Goal: Information Seeking & Learning: Learn about a topic

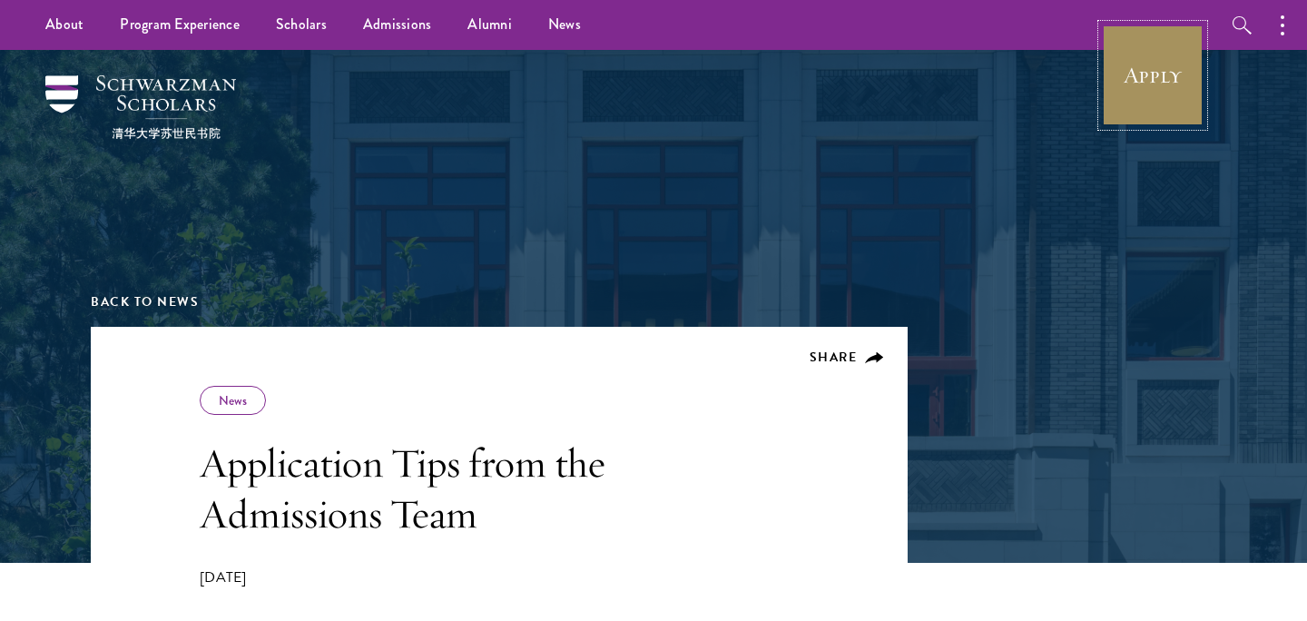
click at [1135, 84] on link "Apply" at bounding box center [1153, 76] width 102 height 102
click at [1152, 71] on link "Apply" at bounding box center [1153, 76] width 102 height 102
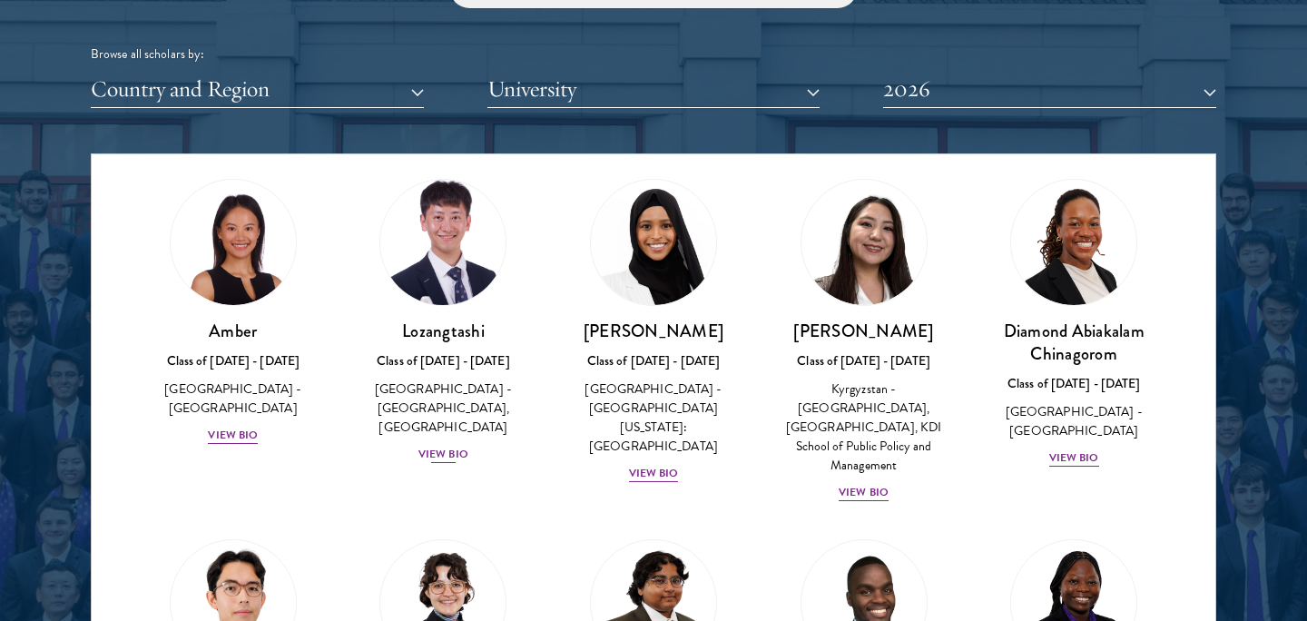
scroll to position [73, 0]
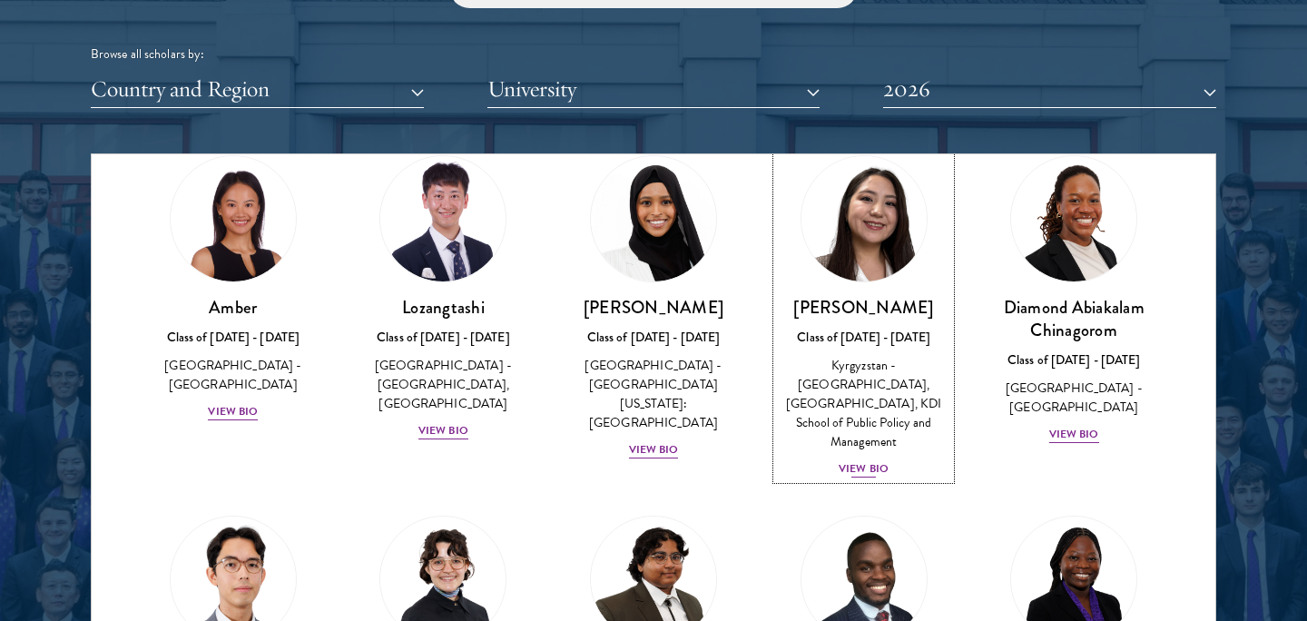
click at [879, 460] on div "View Bio" at bounding box center [864, 468] width 50 height 17
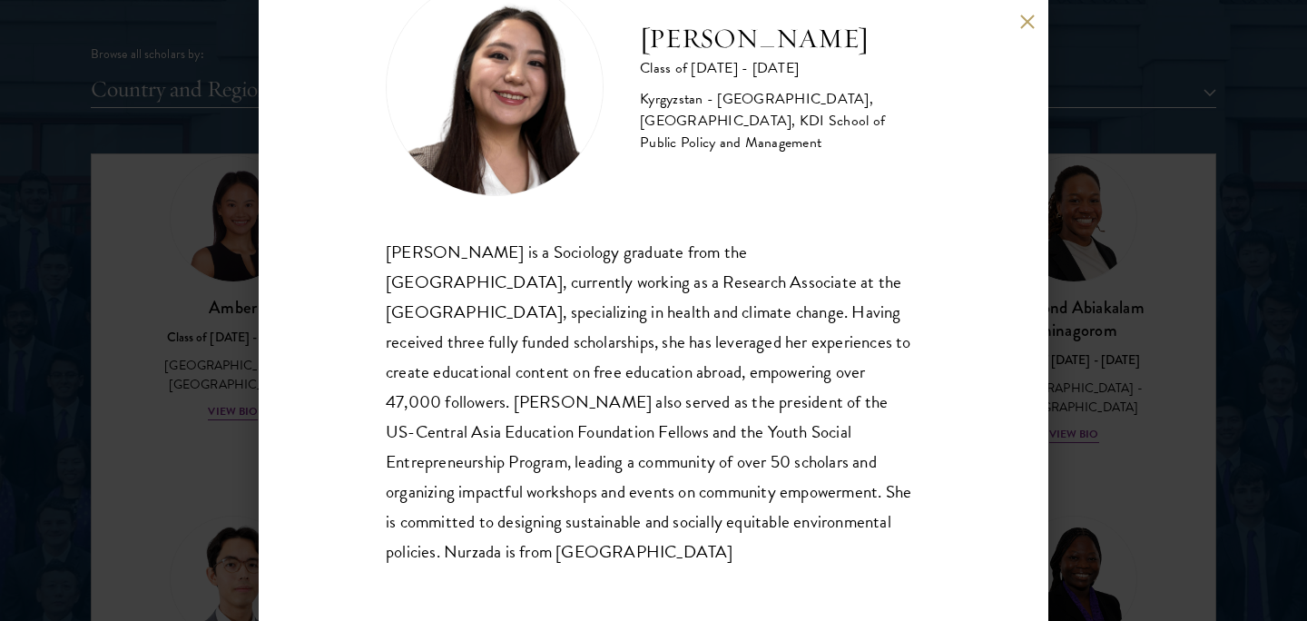
scroll to position [75, 0]
click at [195, 291] on div "Nurzada Abdivalieva Class of 2025 - 2026 Kyrgyzstan - American University of Ce…" at bounding box center [653, 310] width 1307 height 621
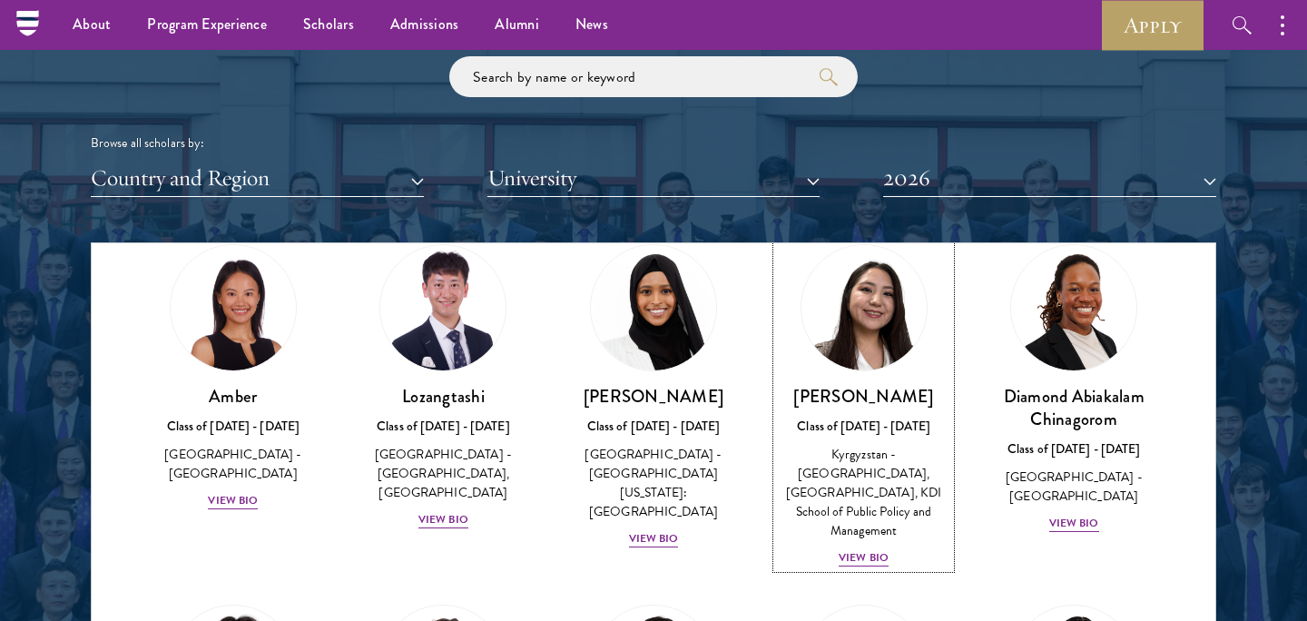
scroll to position [2167, 0]
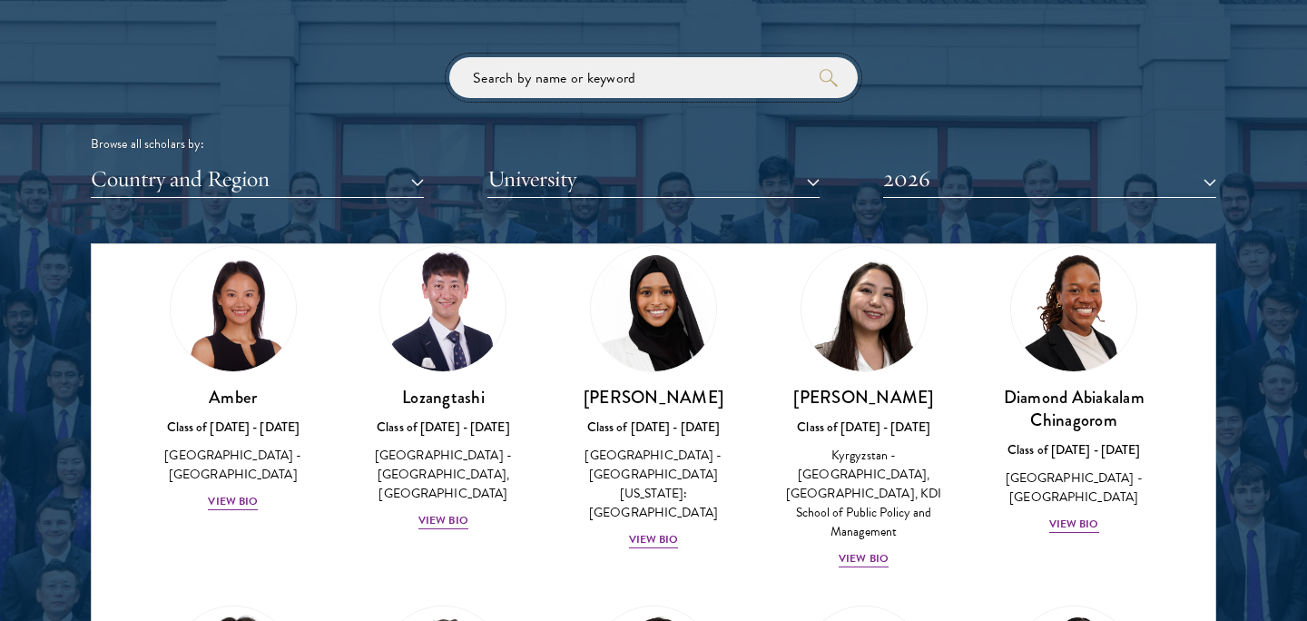
click at [613, 71] on input "search" at bounding box center [653, 77] width 409 height 41
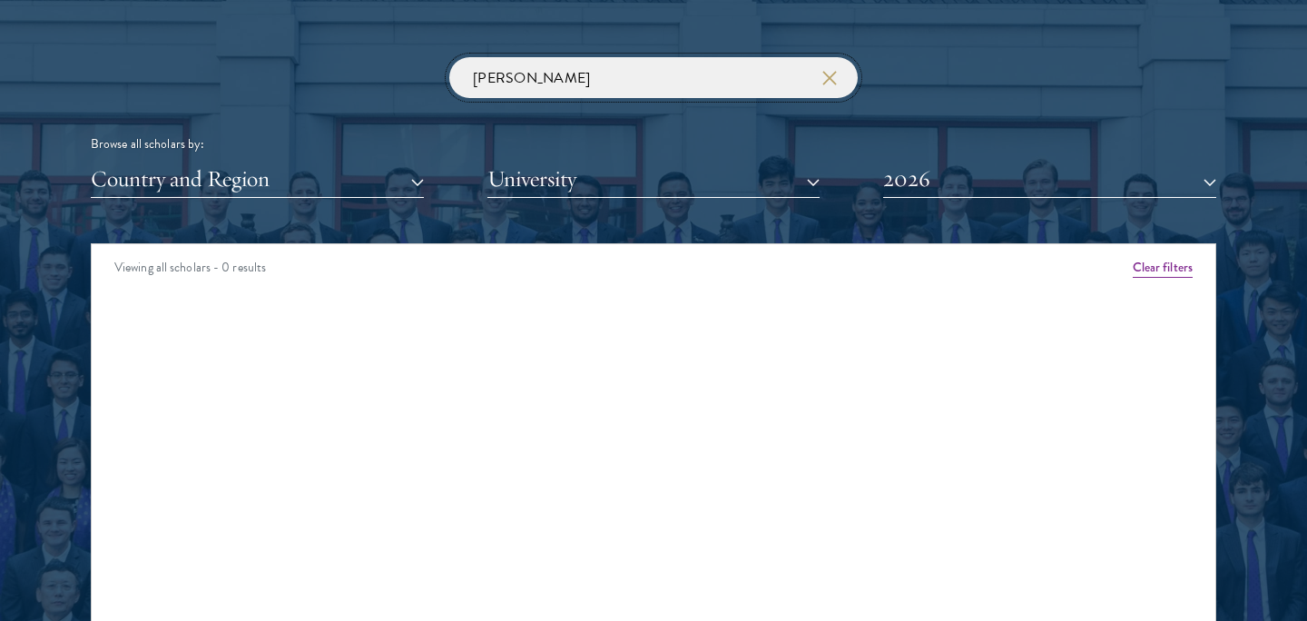
type input "lance"
click button "submit" at bounding box center [0, 0] width 0 height 0
click at [954, 173] on button "2026" at bounding box center [1049, 179] width 333 height 37
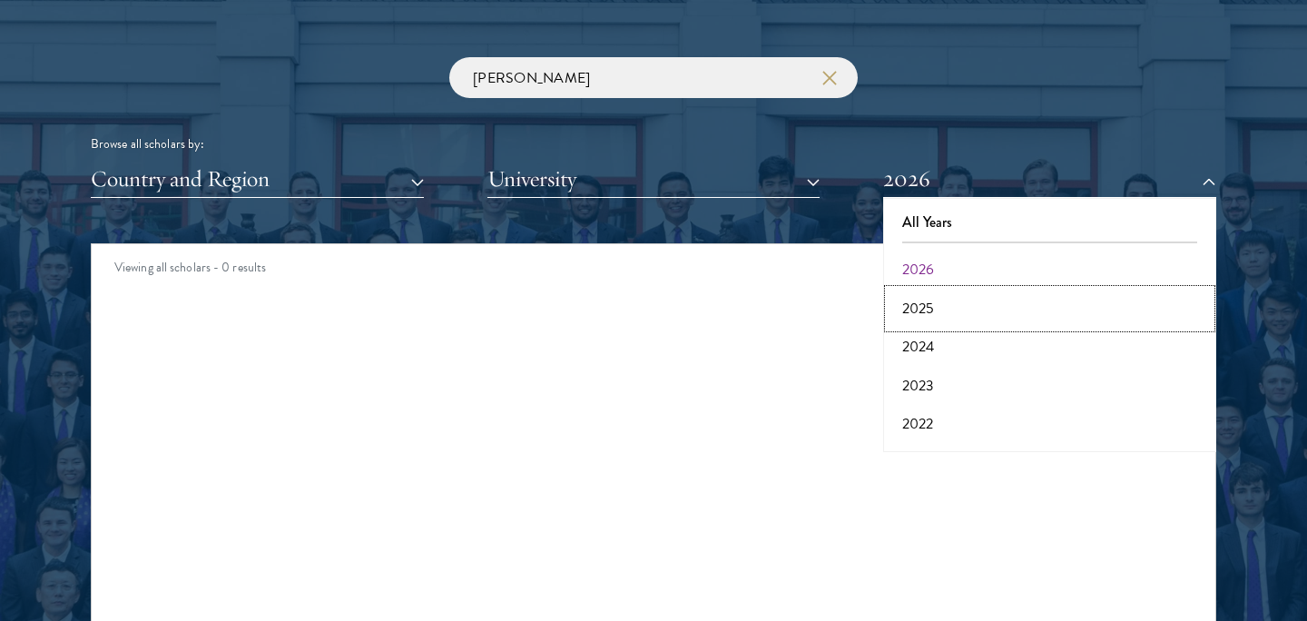
click at [961, 296] on button "2025" at bounding box center [1050, 309] width 322 height 38
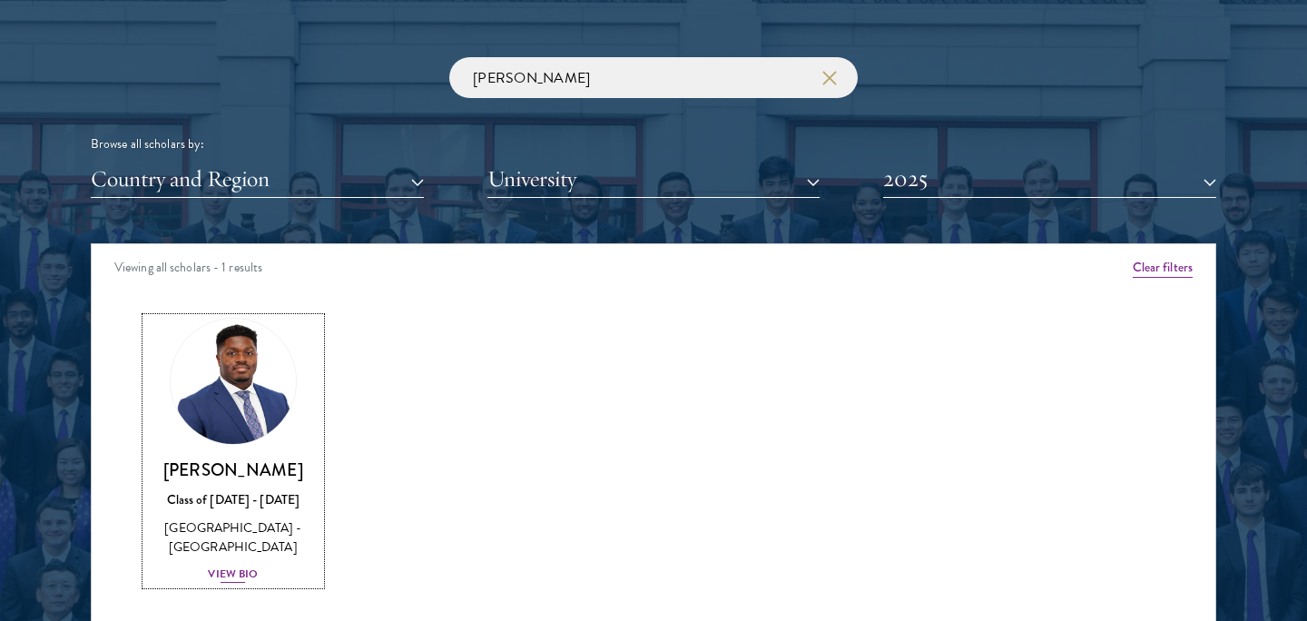
click at [241, 573] on div "View Bio" at bounding box center [233, 574] width 50 height 17
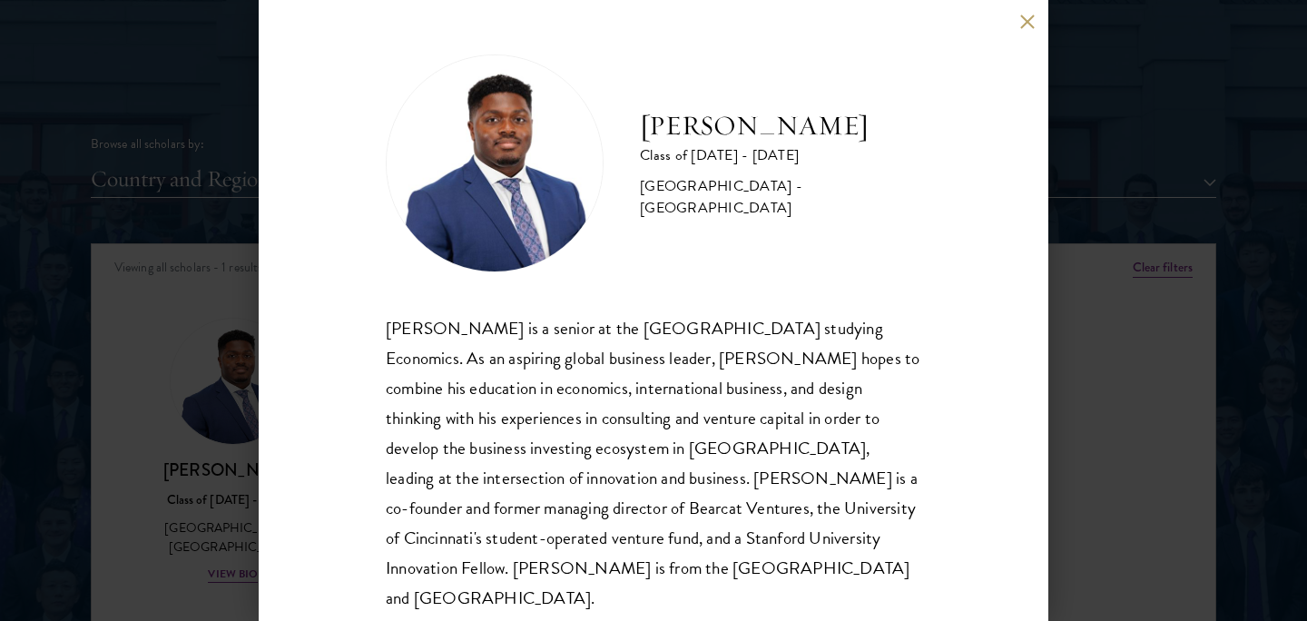
scroll to position [16, 0]
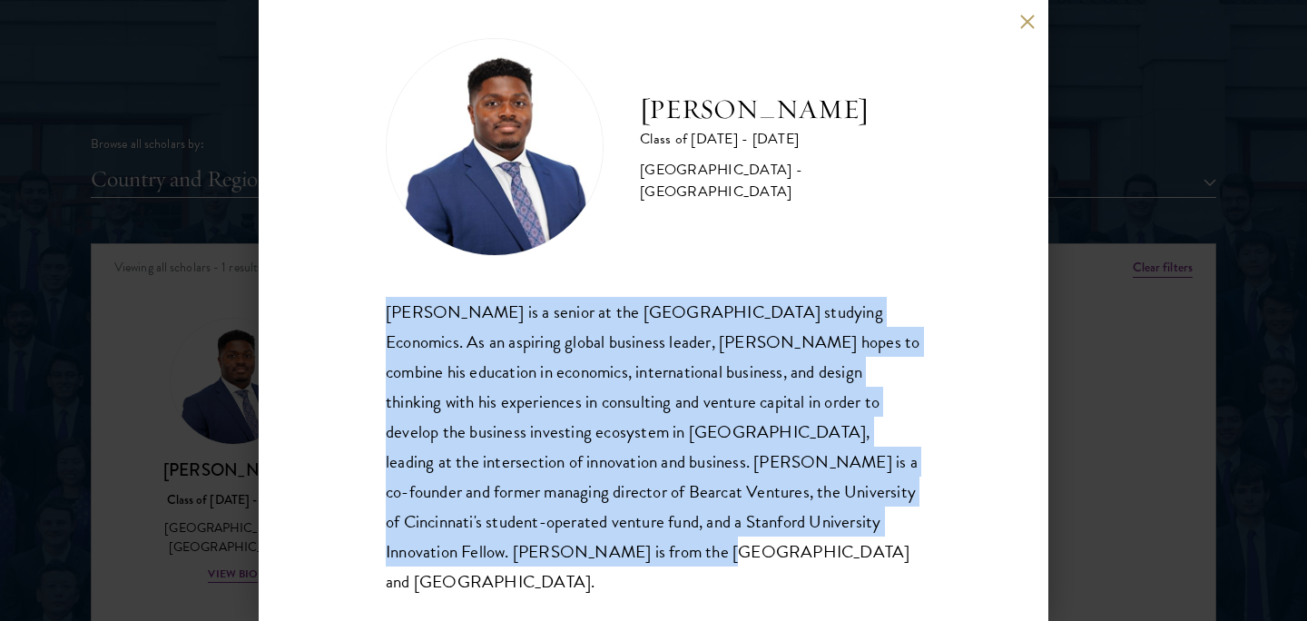
drag, startPoint x: 382, startPoint y: 322, endPoint x: 514, endPoint y: 550, distance: 263.2
click at [514, 550] on div "Lance Entsuah Class of 2024 - 2025 United States of America - University of Cin…" at bounding box center [654, 310] width 790 height 621
click at [577, 545] on div "Lance Entsuah is a senior at the University of Cincinnati studying Economics. A…" at bounding box center [654, 447] width 536 height 300
drag, startPoint x: 586, startPoint y: 545, endPoint x: 378, endPoint y: 302, distance: 319.9
click at [378, 302] on div "Lance Entsuah Class of 2024 - 2025 United States of America - University of Cin…" at bounding box center [654, 310] width 790 height 621
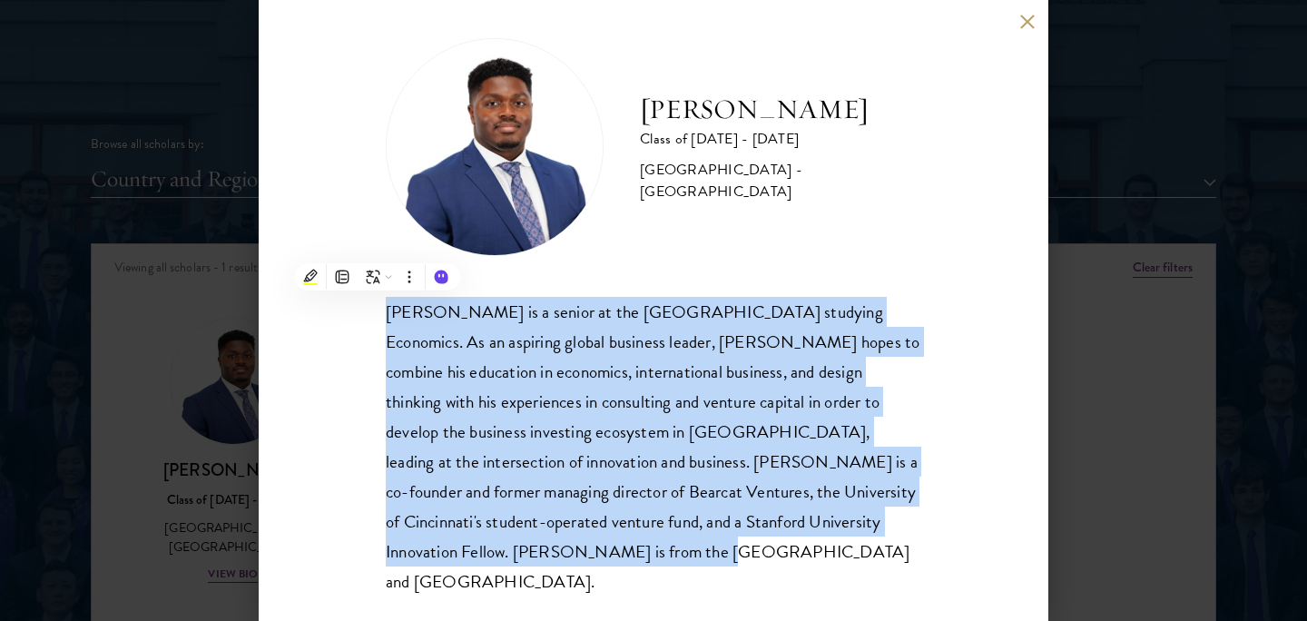
copy div "Lance Entsuah is a senior at the University of Cincinnati studying Economics. A…"
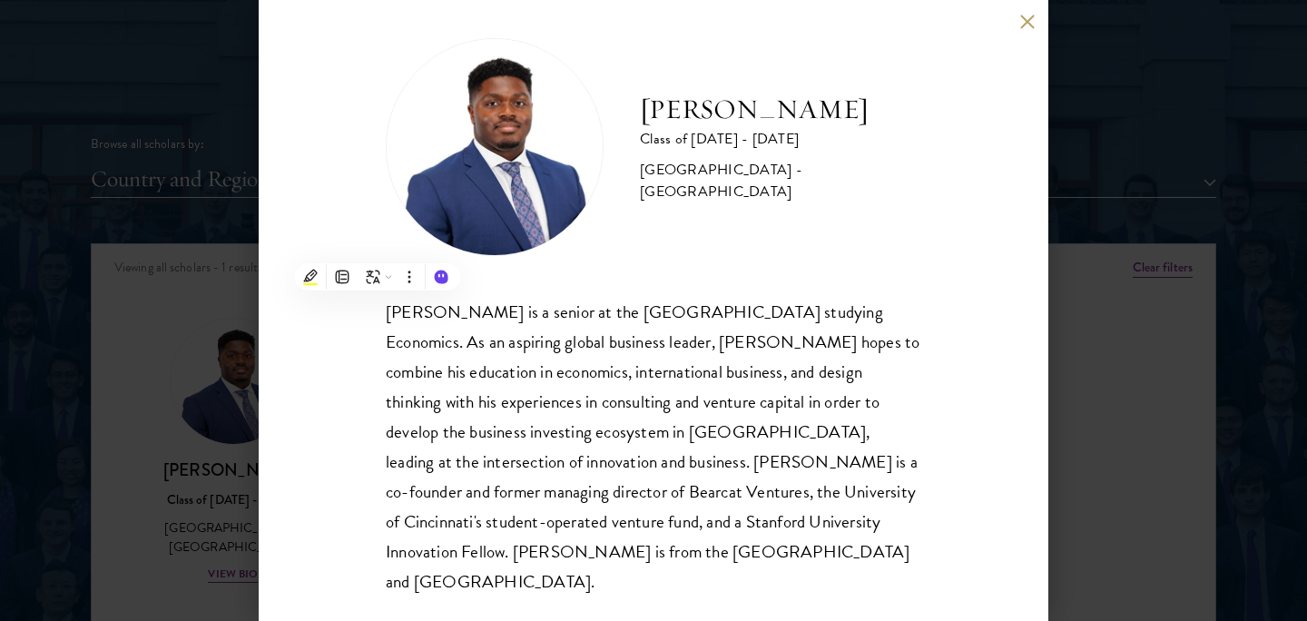
click at [787, 384] on div "Lance Entsuah is a senior at the University of Cincinnati studying Economics. A…" at bounding box center [654, 447] width 536 height 300
